Goal: Transaction & Acquisition: Purchase product/service

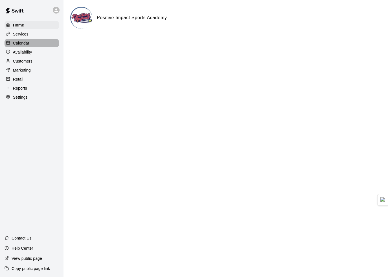
click at [39, 45] on div "Calendar" at bounding box center [32, 43] width 54 height 8
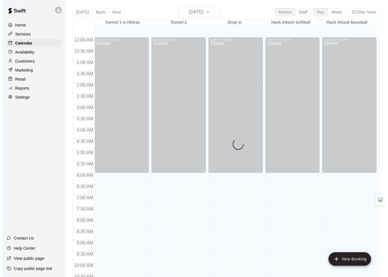
scroll to position [278, 0]
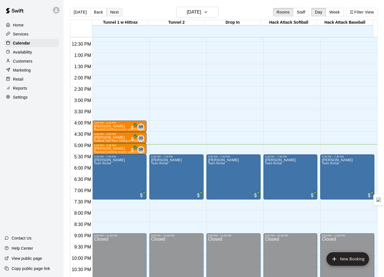
click at [109, 11] on button "Next" at bounding box center [114, 12] width 16 height 8
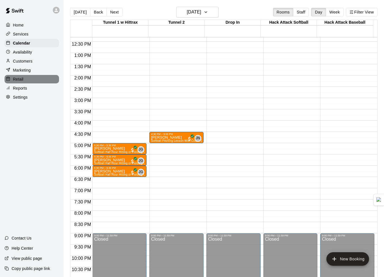
click at [26, 81] on div "Retail" at bounding box center [32, 79] width 54 height 8
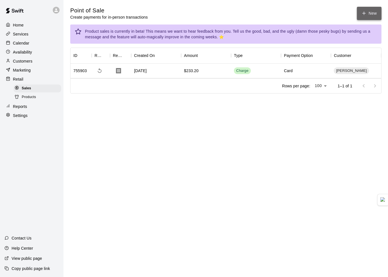
click at [365, 12] on icon "button" at bounding box center [363, 13] width 5 height 5
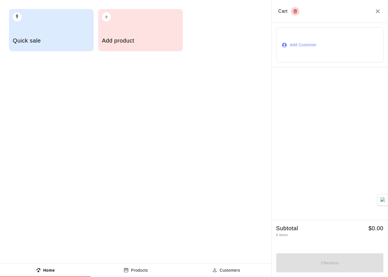
click at [124, 19] on div "button" at bounding box center [140, 15] width 77 height 12
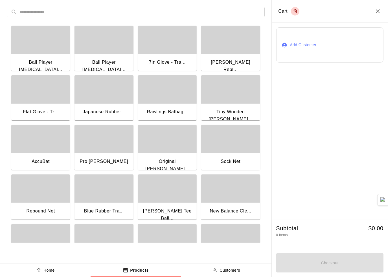
click at [141, 13] on input "text" at bounding box center [140, 12] width 241 height 10
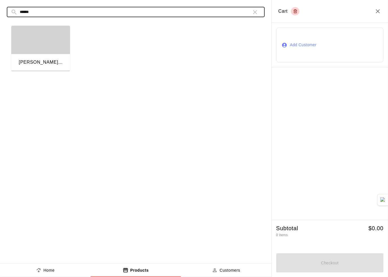
type input "******"
click at [260, 8] on div "​ ****** ​" at bounding box center [136, 12] width 258 height 10
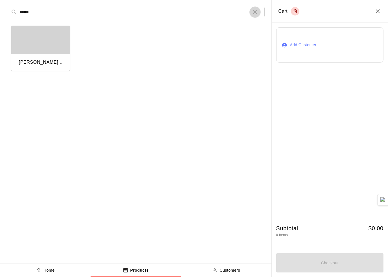
click at [256, 11] on icon "button" at bounding box center [255, 12] width 4 height 4
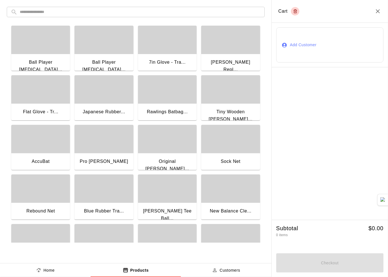
drag, startPoint x: 375, startPoint y: 10, endPoint x: 362, endPoint y: 10, distance: 12.7
click at [375, 10] on icon "Close" at bounding box center [377, 11] width 7 height 7
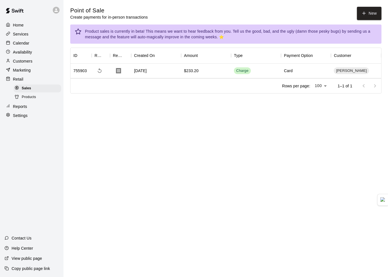
click at [37, 99] on div "Products" at bounding box center [38, 97] width 48 height 8
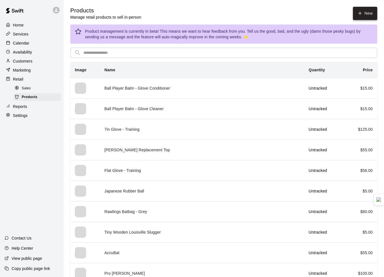
click at [373, 18] on link "New" at bounding box center [365, 13] width 24 height 13
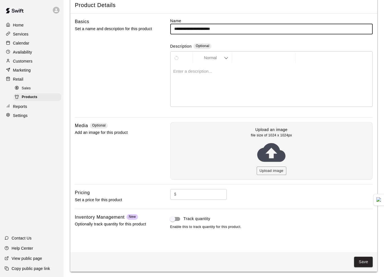
scroll to position [32, 0]
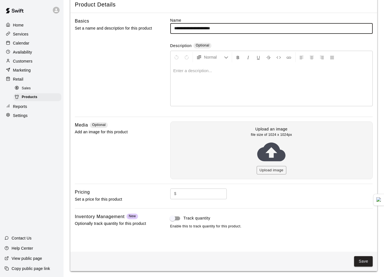
type input "**********"
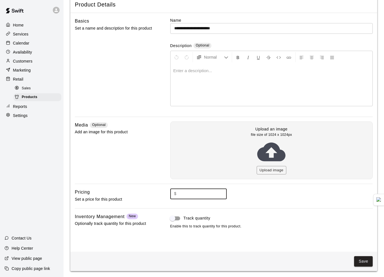
click at [201, 190] on input "text" at bounding box center [203, 194] width 48 height 10
type input "*****"
click at [368, 262] on button "Save" at bounding box center [363, 261] width 19 height 10
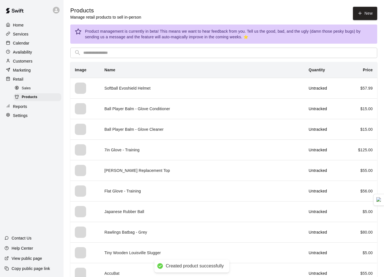
click at [13, 90] on div "Sales Products" at bounding box center [34, 92] width 59 height 17
click at [17, 90] on icon at bounding box center [17, 88] width 4 height 4
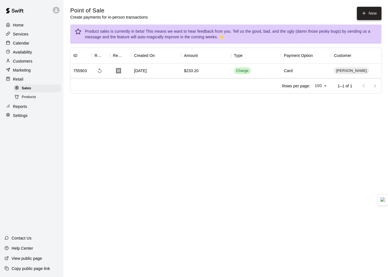
click at [366, 15] on icon "button" at bounding box center [363, 13] width 5 height 5
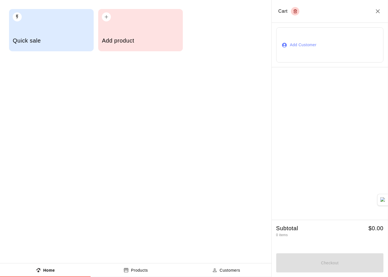
click at [153, 43] on h5 "Add product" at bounding box center [140, 41] width 77 height 8
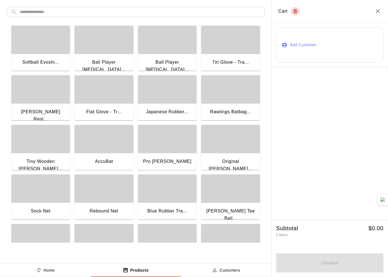
click at [33, 48] on div "button" at bounding box center [40, 40] width 59 height 28
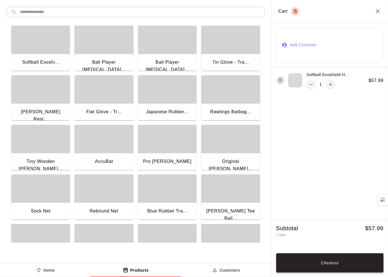
click at [323, 260] on button "Checkout" at bounding box center [329, 263] width 107 height 19
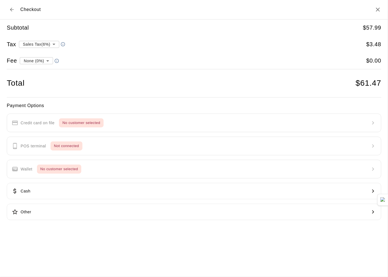
click at [12, 13] on button "Back to cart" at bounding box center [12, 10] width 10 height 10
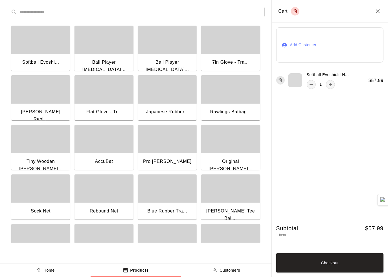
click at [337, 49] on button "Add Customer" at bounding box center [329, 44] width 107 height 35
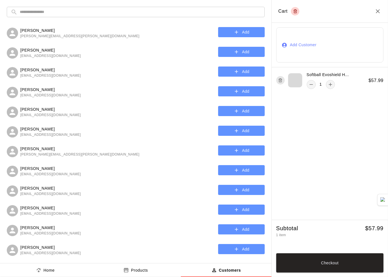
click at [57, 14] on input "text" at bounding box center [140, 12] width 241 height 10
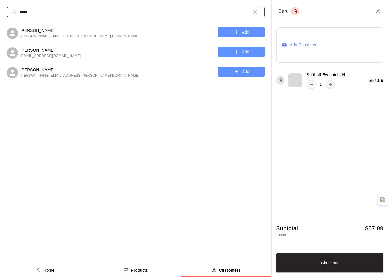
type input "*****"
click at [246, 50] on button "Add" at bounding box center [241, 52] width 47 height 10
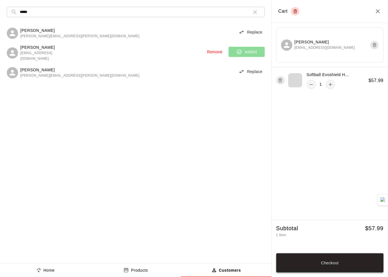
click at [341, 262] on button "Checkout" at bounding box center [329, 263] width 107 height 19
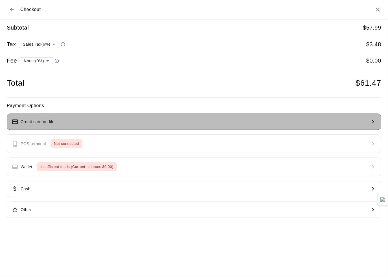
click at [69, 120] on button "Credit card on file" at bounding box center [194, 122] width 374 height 16
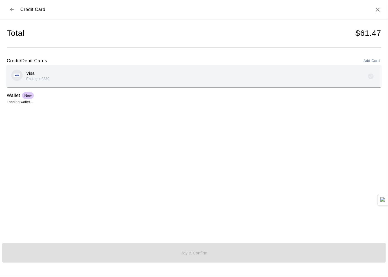
click at [25, 76] on div "Visa Ending in 2330" at bounding box center [30, 76] width 38 height 13
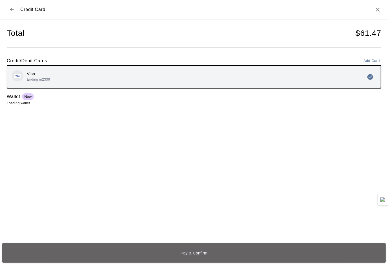
click at [207, 255] on button "Pay & Confirm" at bounding box center [193, 252] width 383 height 19
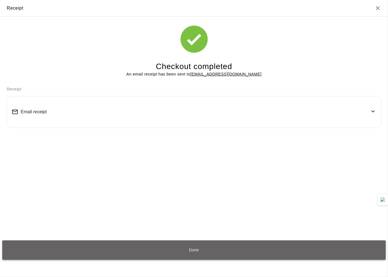
click at [185, 247] on button "Done" at bounding box center [193, 250] width 383 height 19
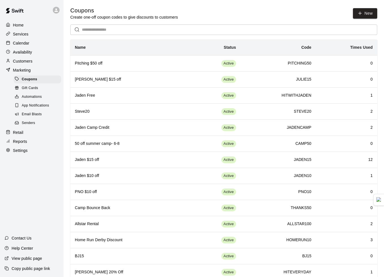
drag, startPoint x: 0, startPoint y: 0, endPoint x: 33, endPoint y: 42, distance: 53.5
click at [33, 42] on div "Calendar" at bounding box center [32, 43] width 54 height 8
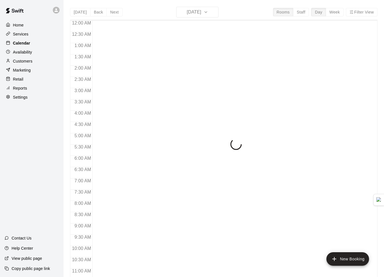
scroll to position [278, 0]
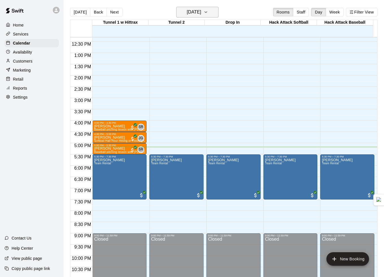
click at [208, 11] on icon "button" at bounding box center [205, 12] width 5 height 7
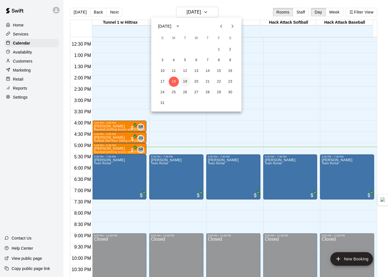
click at [185, 81] on button "19" at bounding box center [185, 82] width 10 height 10
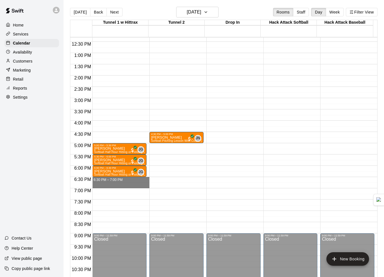
drag, startPoint x: 103, startPoint y: 179, endPoint x: 103, endPoint y: 185, distance: 6.2
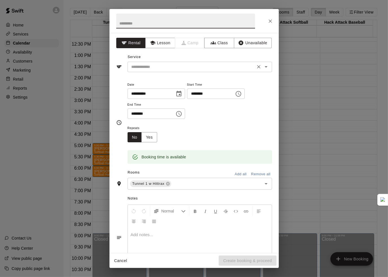
click at [165, 66] on input "text" at bounding box center [191, 66] width 124 height 7
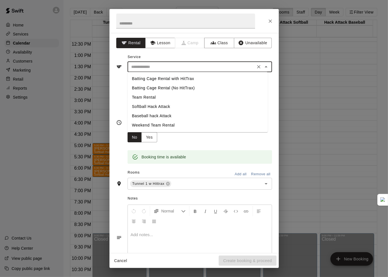
click at [165, 66] on input "text" at bounding box center [191, 66] width 124 height 7
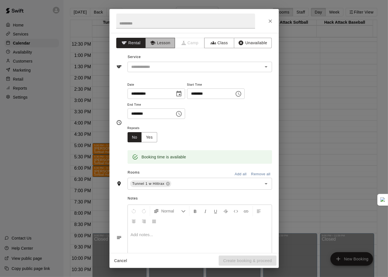
click at [164, 45] on button "Lesson" at bounding box center [160, 43] width 30 height 10
click at [164, 67] on input "text" at bounding box center [191, 66] width 124 height 7
click at [267, 25] on button "Close" at bounding box center [270, 21] width 10 height 10
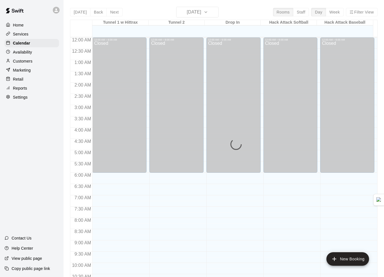
scroll to position [278, 0]
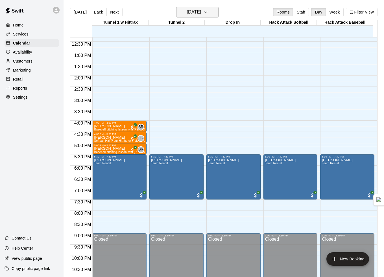
click at [190, 14] on h6 "[DATE]" at bounding box center [193, 12] width 14 height 8
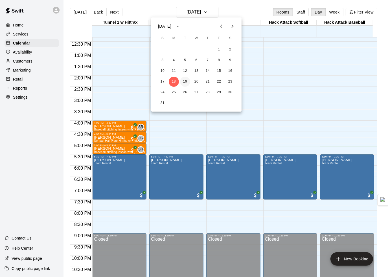
click at [183, 81] on button "19" at bounding box center [185, 82] width 10 height 10
